Goal: Task Accomplishment & Management: Use online tool/utility

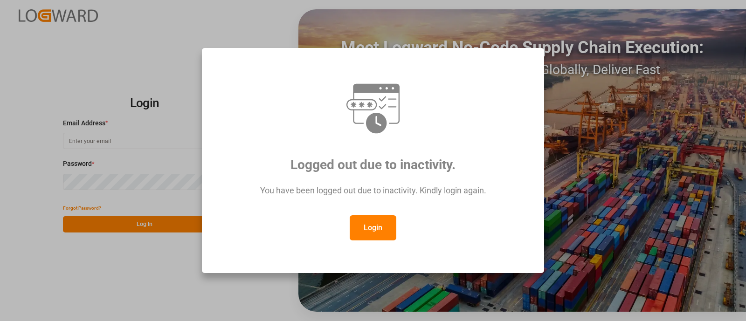
click at [362, 232] on button "Login" at bounding box center [373, 227] width 47 height 25
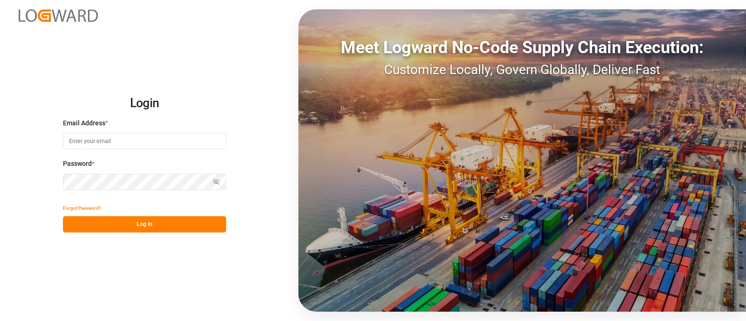
click at [182, 137] on input at bounding box center [144, 141] width 163 height 16
type input "[PERSON_NAME][EMAIL_ADDRESS][PERSON_NAME][DOMAIN_NAME]"
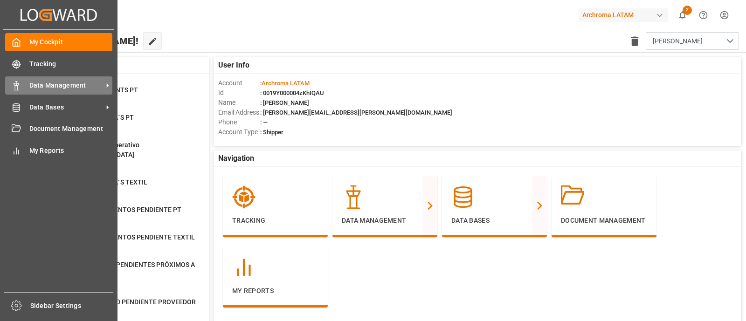
click at [50, 92] on div "Data Management Data Management" at bounding box center [58, 85] width 107 height 18
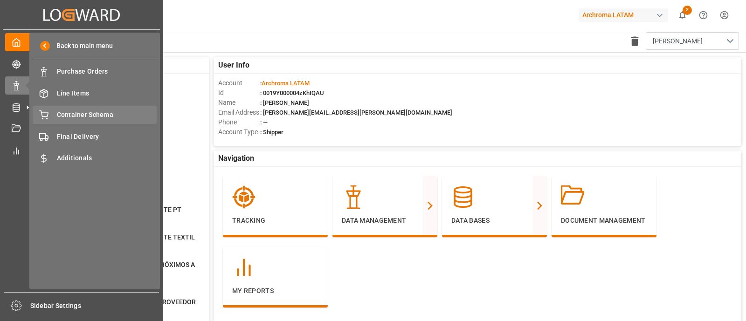
click at [113, 114] on span "Container Schema" at bounding box center [107, 115] width 100 height 10
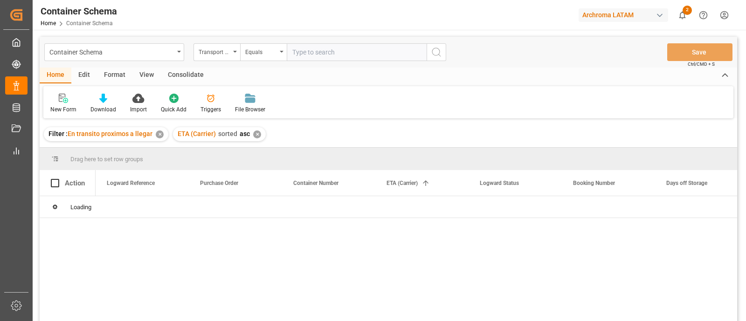
click at [175, 55] on div "Container Schema" at bounding box center [114, 52] width 140 height 18
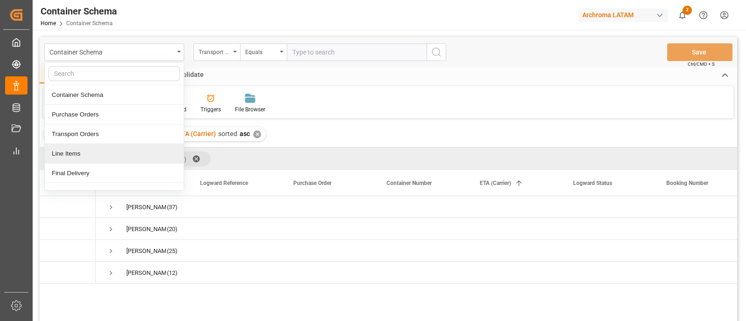
click at [105, 152] on div "Line Items" at bounding box center [114, 154] width 139 height 20
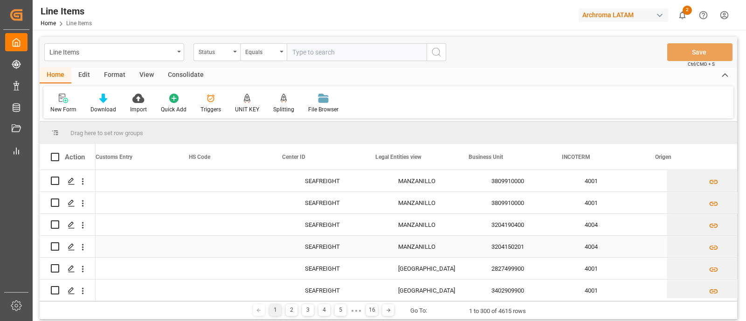
scroll to position [0, 2621]
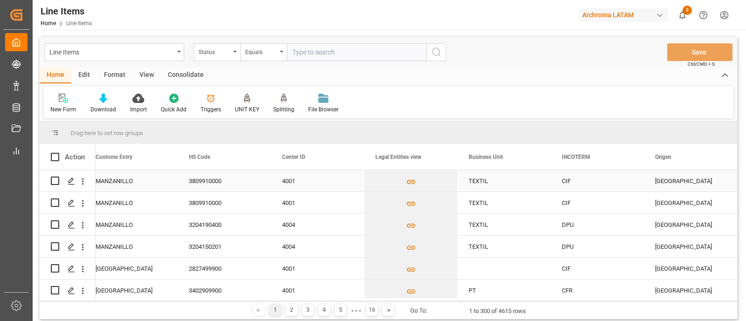
click at [316, 179] on div "4001" at bounding box center [317, 180] width 93 height 21
click at [725, 16] on html "Created by potrace 1.15, written by [PERSON_NAME] [DATE]-[DATE] Created by potr…" at bounding box center [373, 160] width 746 height 321
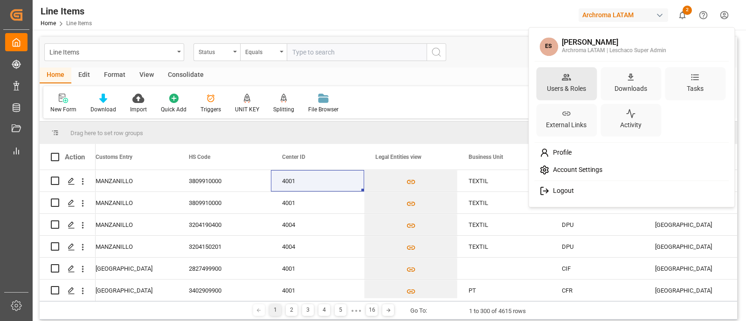
click at [569, 80] on icon at bounding box center [566, 77] width 9 height 7
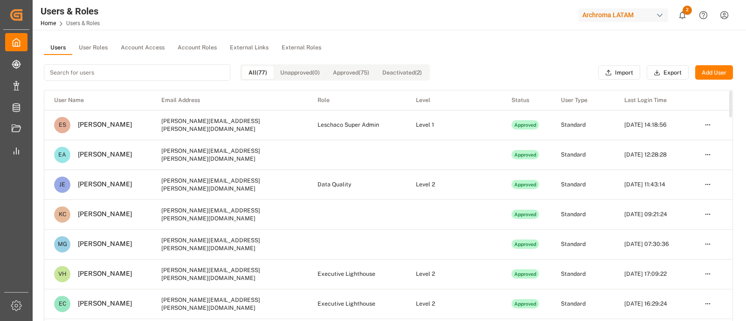
click at [96, 48] on button "User Roles" at bounding box center [93, 48] width 42 height 14
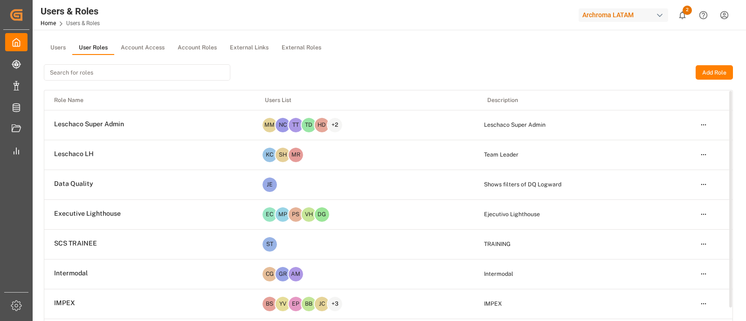
click at [705, 125] on html "Created by potrace 1.15, written by [PERSON_NAME] [DATE]-[DATE] Created by potr…" at bounding box center [373, 160] width 746 height 321
click at [689, 135] on div "Edit" at bounding box center [683, 141] width 48 height 13
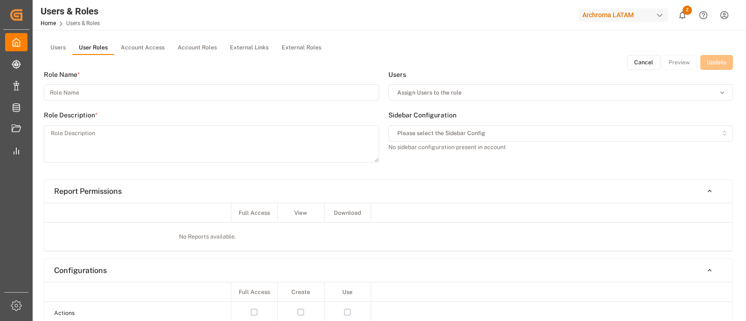
type input "Leschaco Super Admin"
type textarea "Leschaco Super Admin"
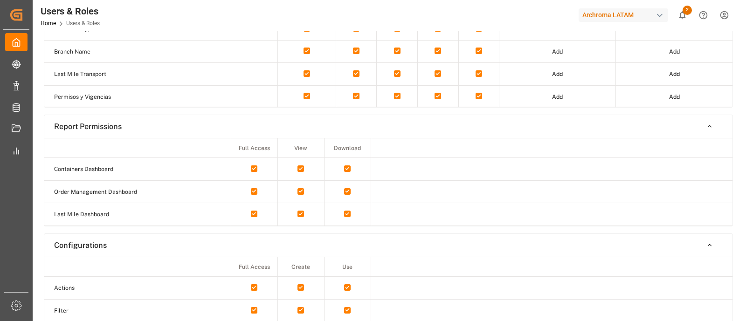
scroll to position [297, 0]
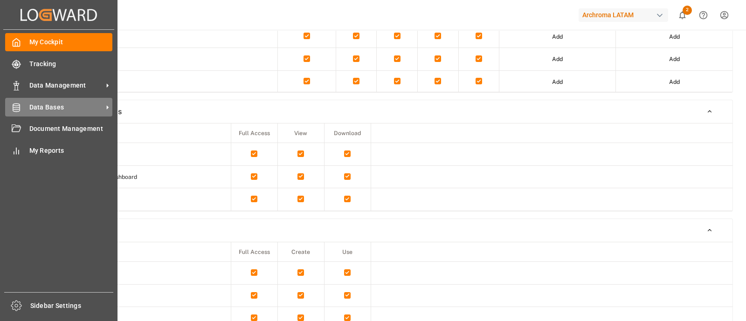
click at [70, 99] on div "Data Bases Data Bases" at bounding box center [58, 107] width 107 height 18
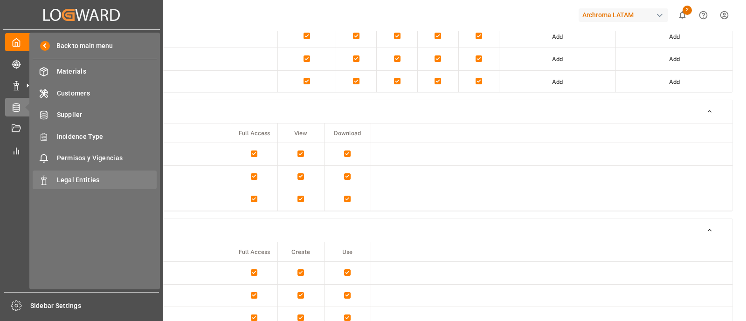
click at [104, 178] on span "Legal Entities" at bounding box center [107, 180] width 100 height 10
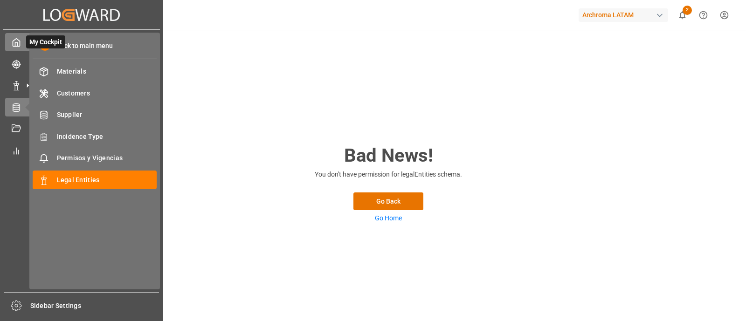
click at [19, 43] on icon at bounding box center [16, 42] width 9 height 9
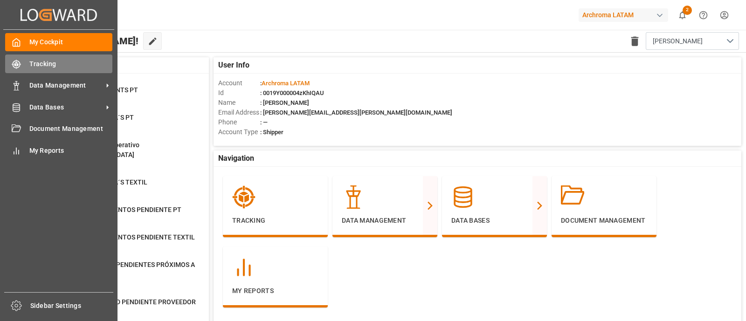
click at [24, 59] on div "Tracking Tracking" at bounding box center [58, 64] width 107 height 18
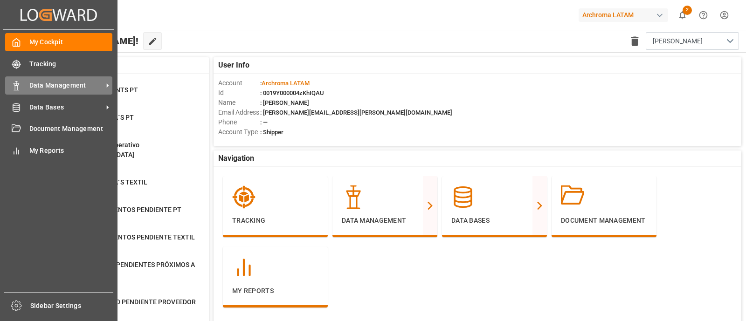
click at [21, 88] on div "Data Management Data Management" at bounding box center [58, 85] width 107 height 18
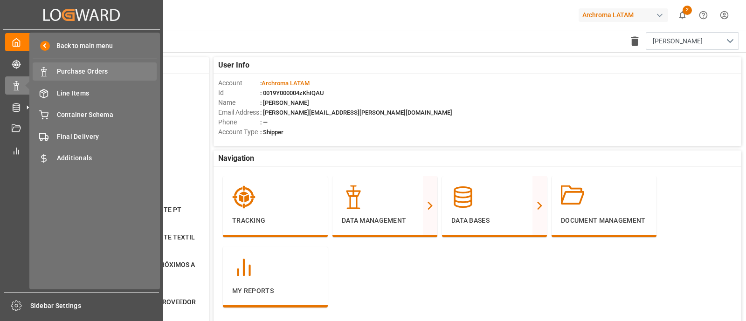
click at [89, 65] on div "Purchase Orders Purchase Orders" at bounding box center [95, 71] width 124 height 18
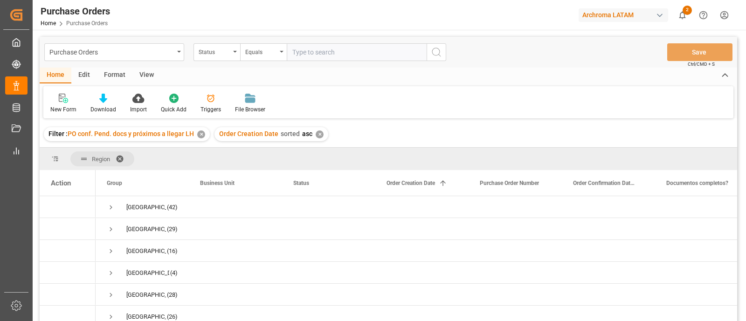
click at [85, 73] on div "Edit" at bounding box center [84, 76] width 26 height 16
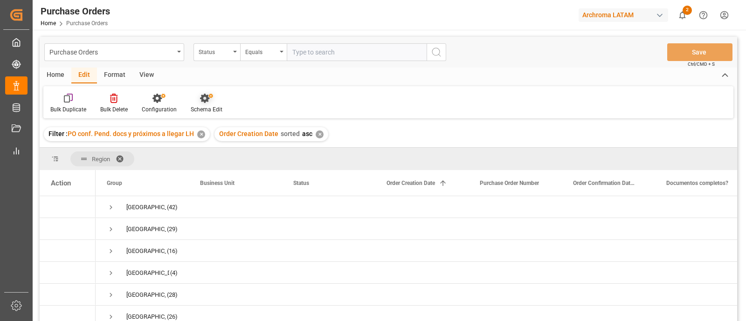
click at [225, 110] on div "Schema Edit" at bounding box center [207, 103] width 46 height 21
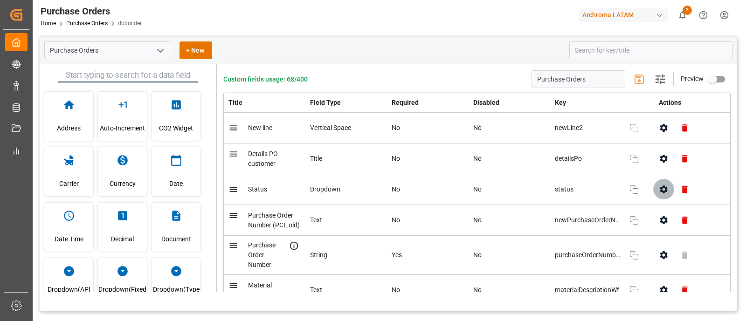
click at [660, 191] on icon "button" at bounding box center [663, 189] width 7 height 8
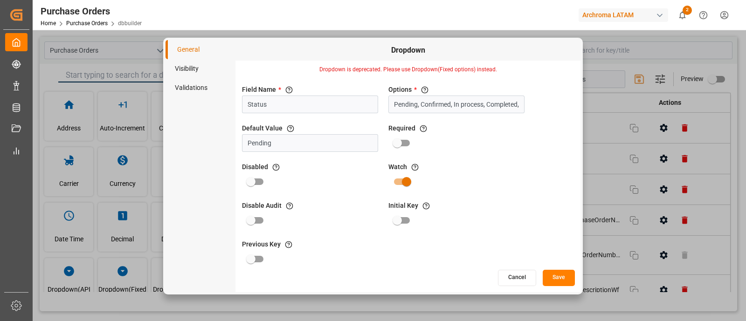
click at [204, 69] on li "Visibility" at bounding box center [200, 68] width 70 height 19
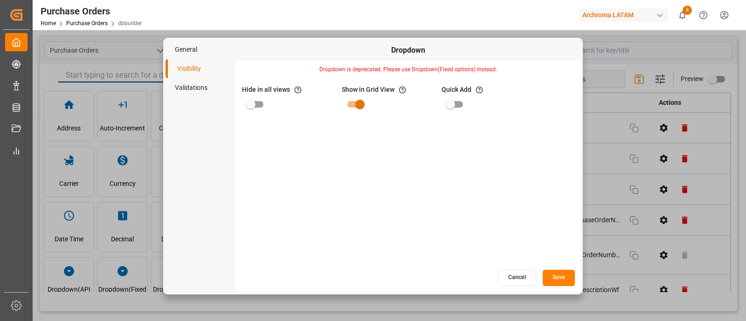
click at [510, 278] on button "Cancel" at bounding box center [517, 278] width 38 height 16
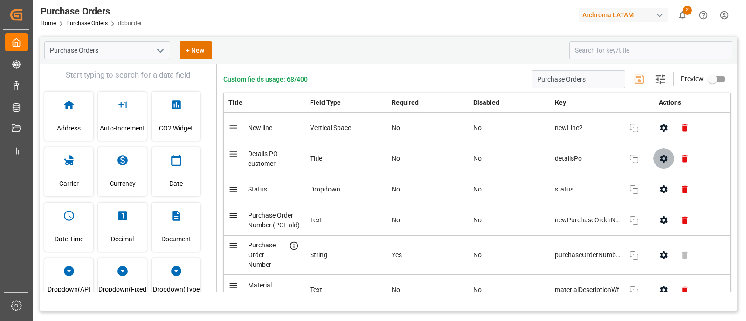
click at [661, 155] on icon "button" at bounding box center [663, 159] width 7 height 8
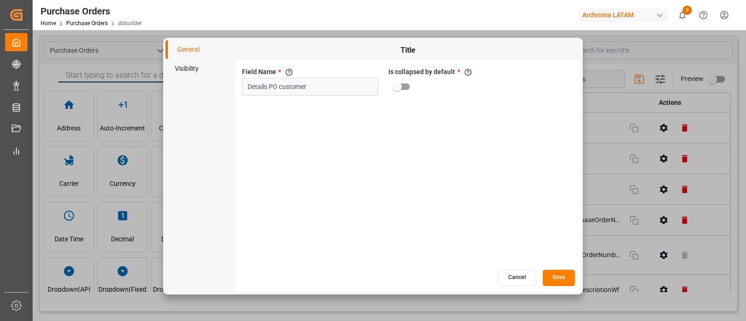
click at [202, 69] on li "Visibility" at bounding box center [200, 68] width 70 height 19
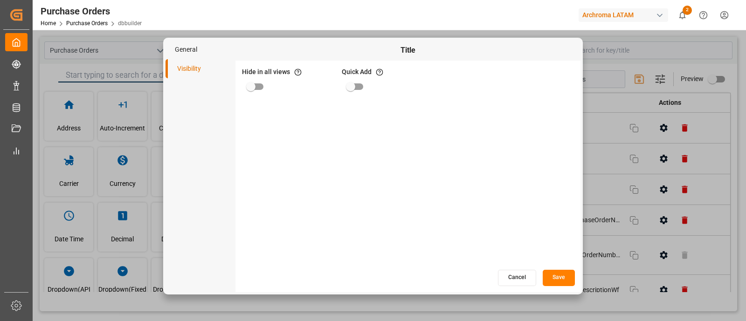
click at [515, 276] on button "Cancel" at bounding box center [517, 278] width 38 height 16
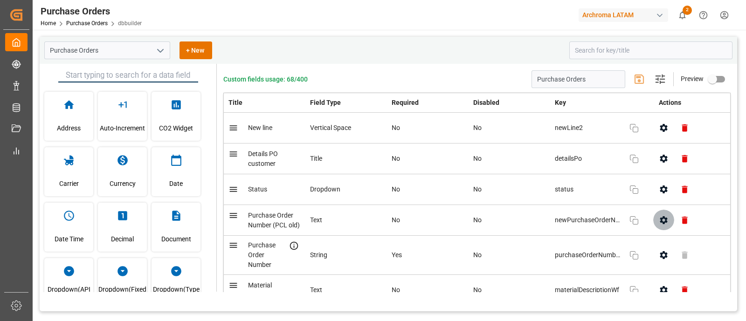
click at [660, 219] on icon "button" at bounding box center [663, 220] width 10 height 10
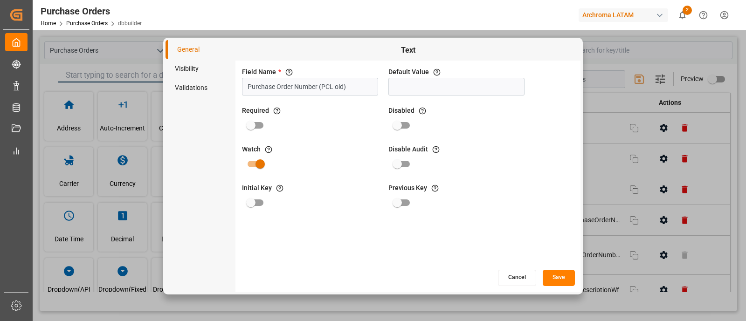
click at [193, 67] on li "Visibility" at bounding box center [200, 68] width 70 height 19
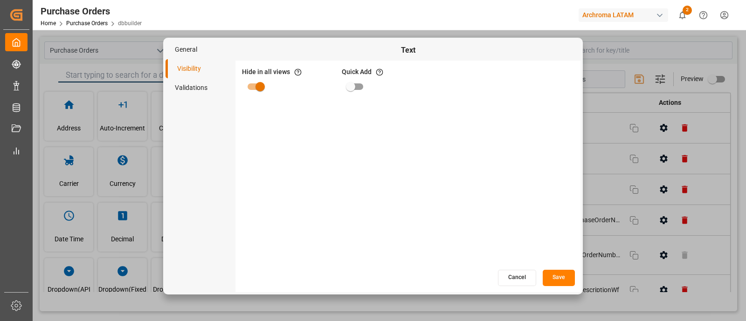
click at [212, 88] on li "Validations" at bounding box center [200, 87] width 70 height 19
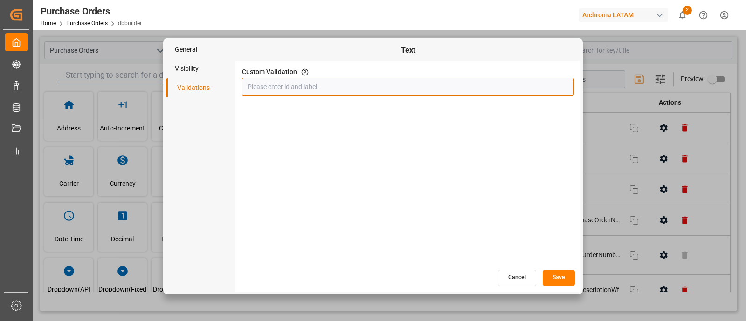
click at [277, 85] on input "text" at bounding box center [408, 87] width 332 height 18
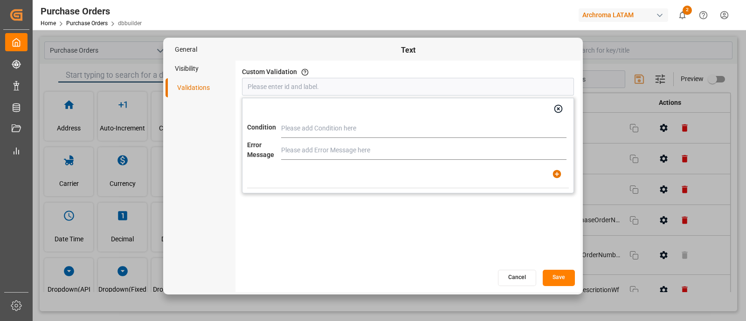
click at [197, 48] on li "General" at bounding box center [200, 49] width 70 height 19
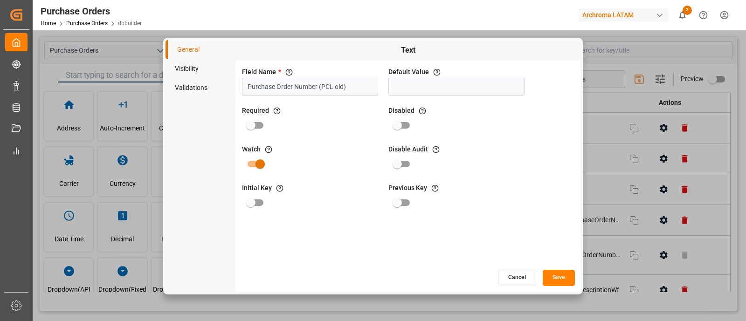
click at [508, 275] on button "Cancel" at bounding box center [517, 278] width 38 height 16
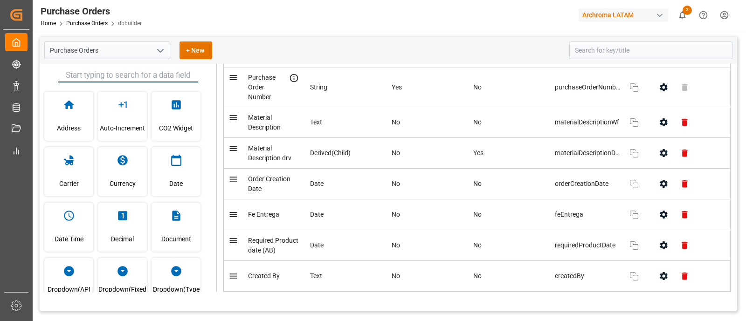
scroll to position [168, 0]
click at [665, 84] on icon "button" at bounding box center [663, 87] width 10 height 10
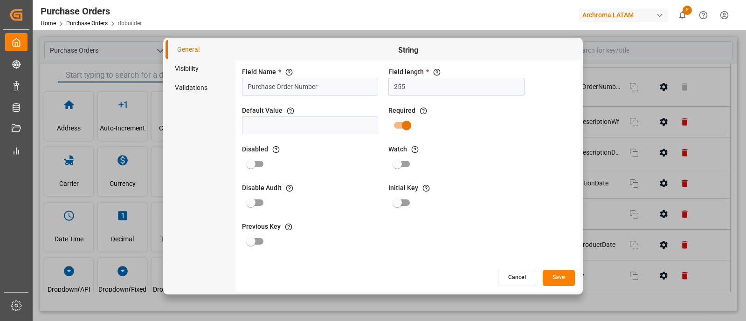
click at [199, 66] on li "Visibility" at bounding box center [200, 68] width 70 height 19
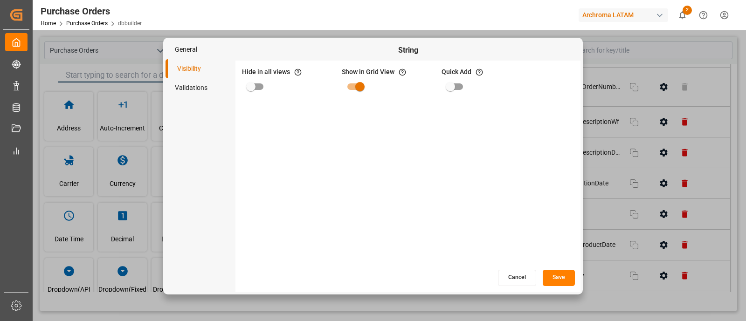
click at [200, 87] on li "Validations" at bounding box center [200, 87] width 70 height 19
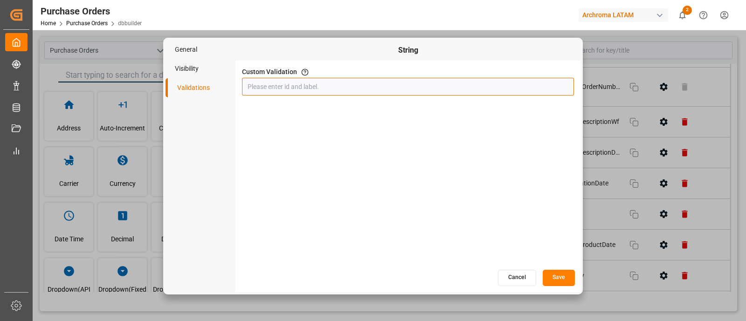
click at [266, 89] on input "text" at bounding box center [408, 87] width 332 height 18
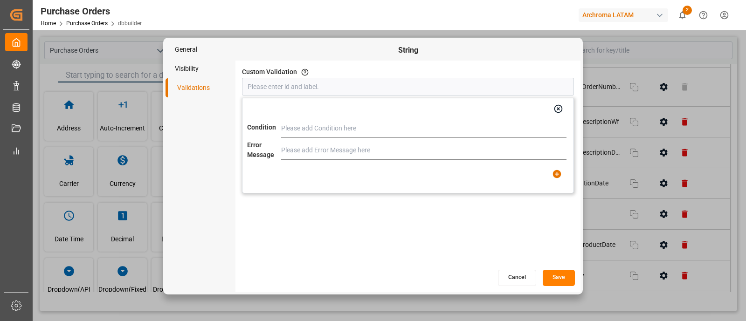
click at [503, 277] on button "Cancel" at bounding box center [517, 278] width 38 height 16
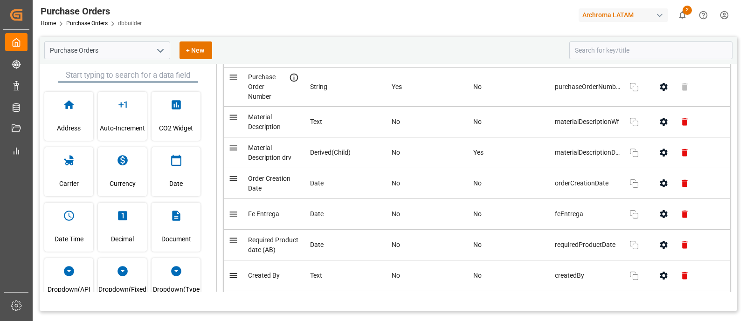
click at [660, 124] on icon "button" at bounding box center [663, 122] width 7 height 8
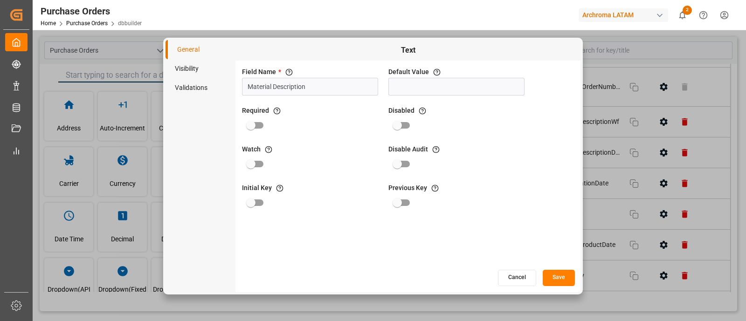
click at [192, 69] on li "Visibility" at bounding box center [200, 68] width 70 height 19
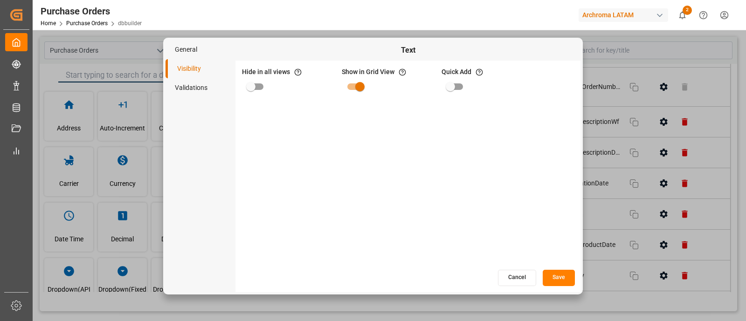
click at [200, 49] on li "General" at bounding box center [200, 49] width 70 height 19
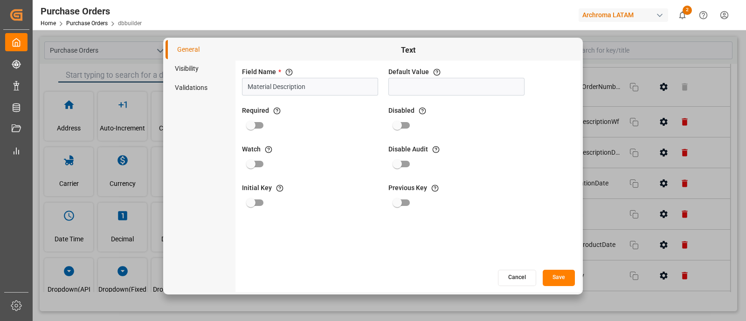
click at [202, 91] on li "Validations" at bounding box center [200, 87] width 70 height 19
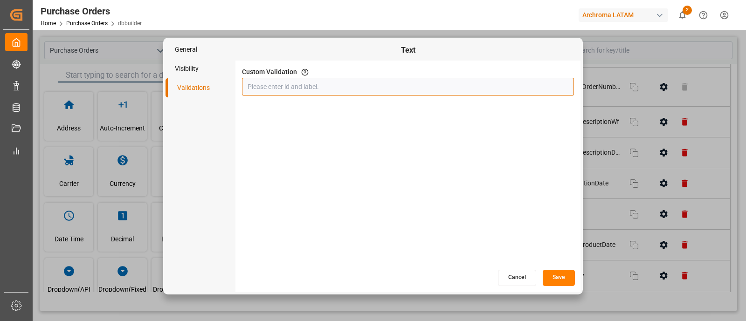
click at [275, 90] on input "text" at bounding box center [408, 87] width 332 height 18
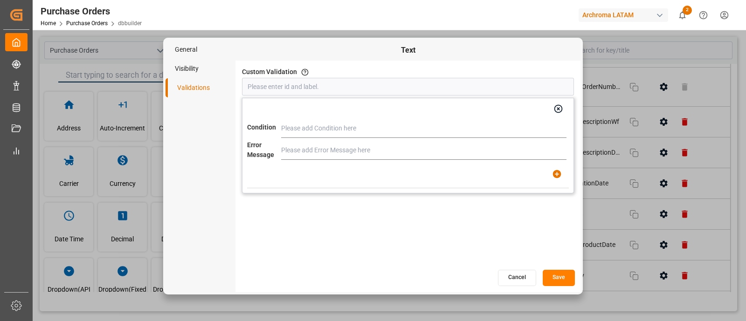
click at [199, 66] on li "Visibility" at bounding box center [200, 68] width 70 height 19
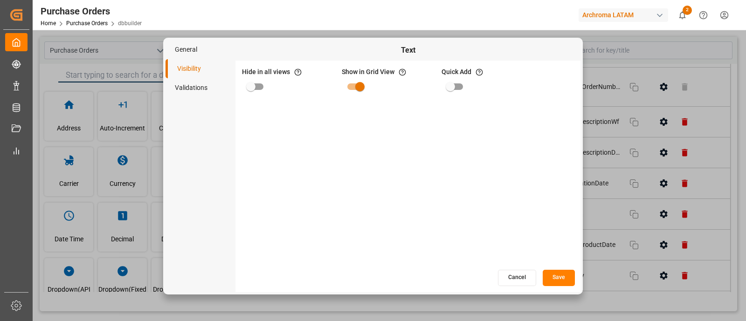
click at [196, 48] on li "General" at bounding box center [200, 49] width 70 height 19
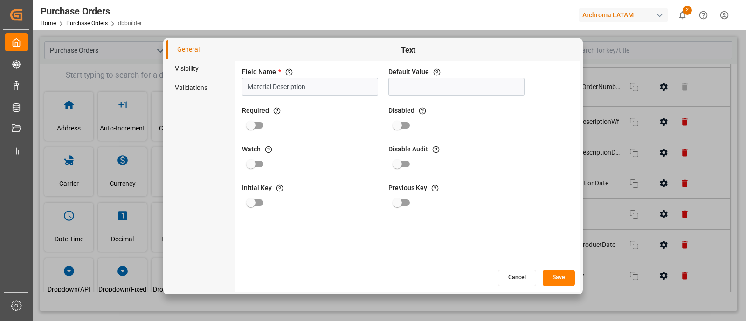
click at [513, 276] on button "Cancel" at bounding box center [517, 278] width 38 height 16
